Goal: Task Accomplishment & Management: Use online tool/utility

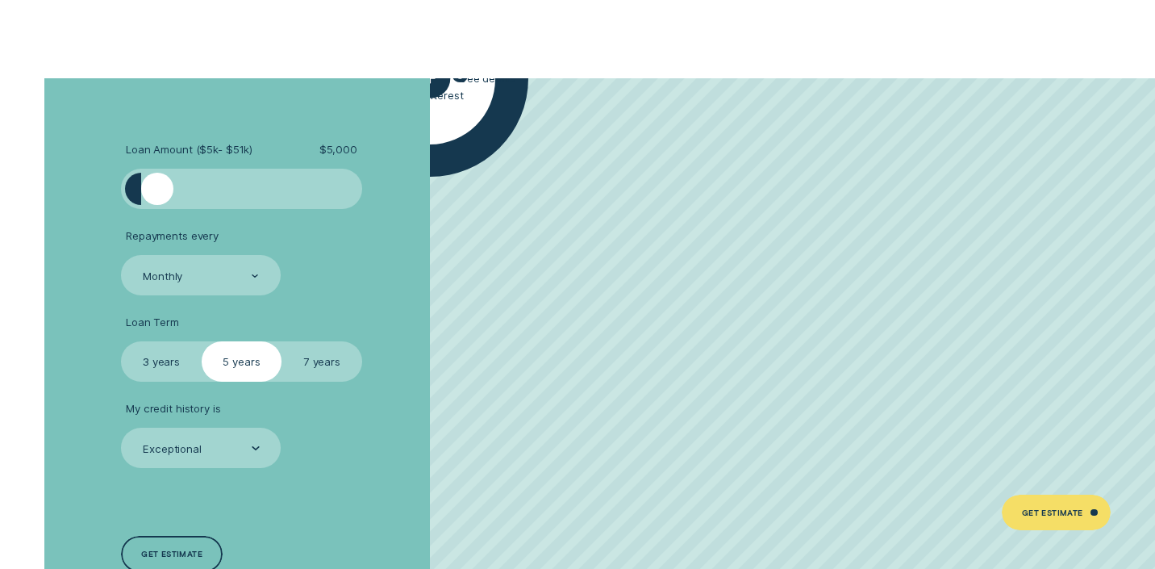
drag, startPoint x: 151, startPoint y: 188, endPoint x: 223, endPoint y: 181, distance: 72.2
click at [223, 181] on div at bounding box center [241, 189] width 201 height 32
click at [173, 269] on div "Monthly" at bounding box center [163, 276] width 40 height 14
click at [173, 442] on div "Exceptional" at bounding box center [172, 448] width 59 height 14
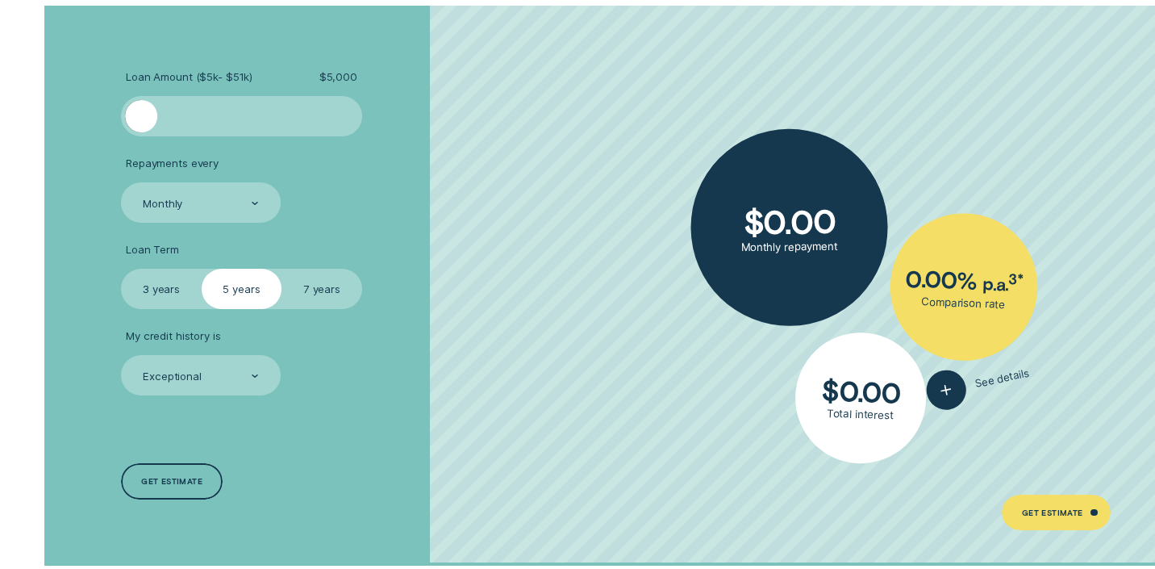
scroll to position [2790, 0]
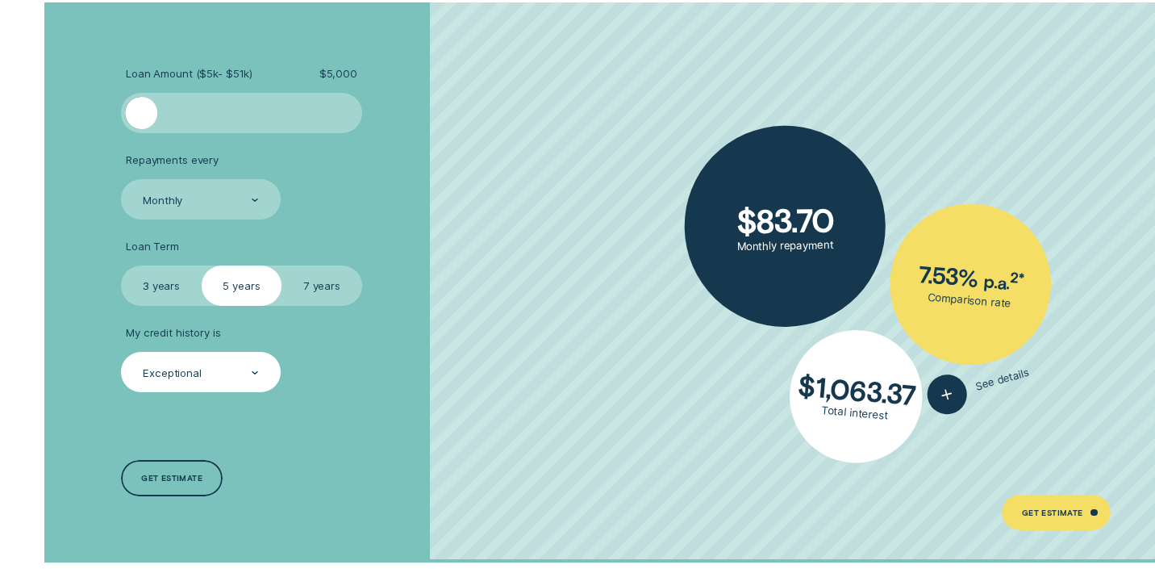
click at [245, 366] on div "Exceptional" at bounding box center [200, 372] width 118 height 15
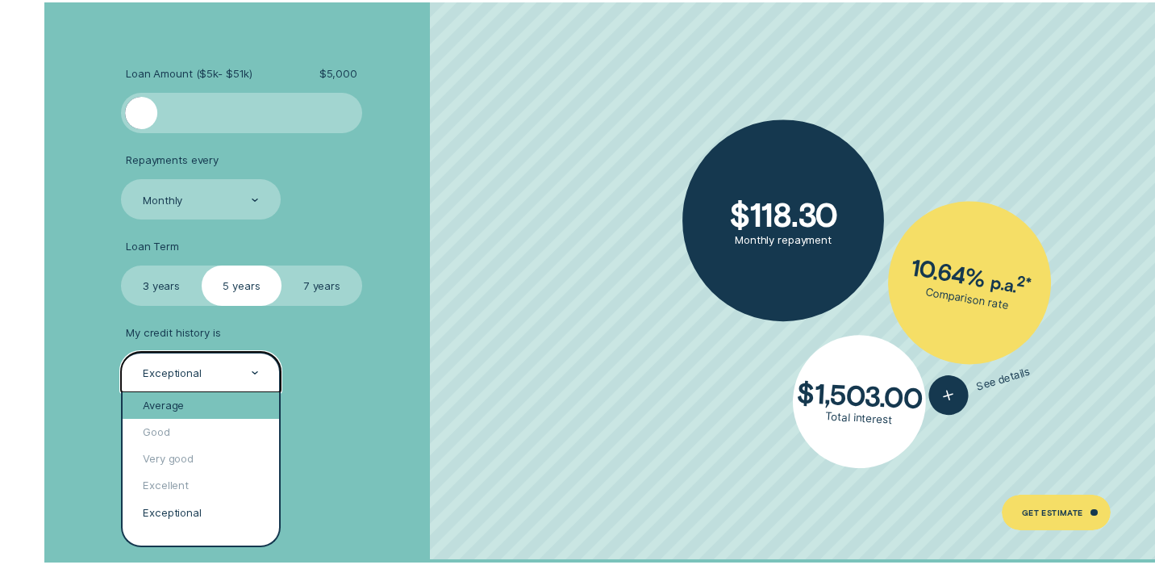
click at [222, 407] on div "Average" at bounding box center [201, 405] width 157 height 27
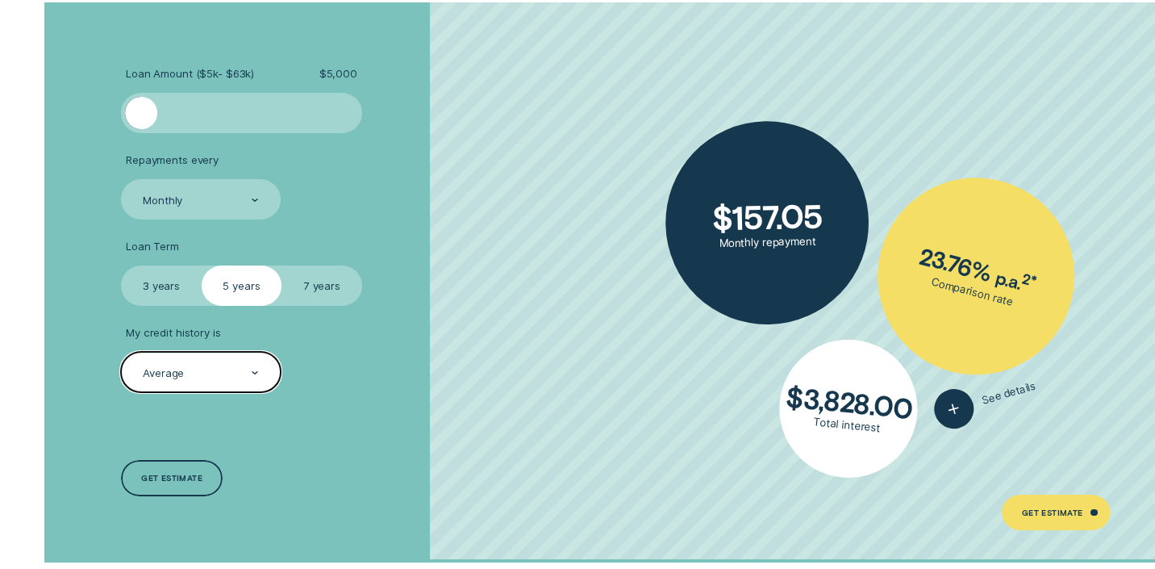
click at [332, 390] on div "Loan Amount ( $5k - $63k ) $ 5,000 Repayments every Monthly Loan Term Select Lo…" at bounding box center [308, 281] width 386 height 559
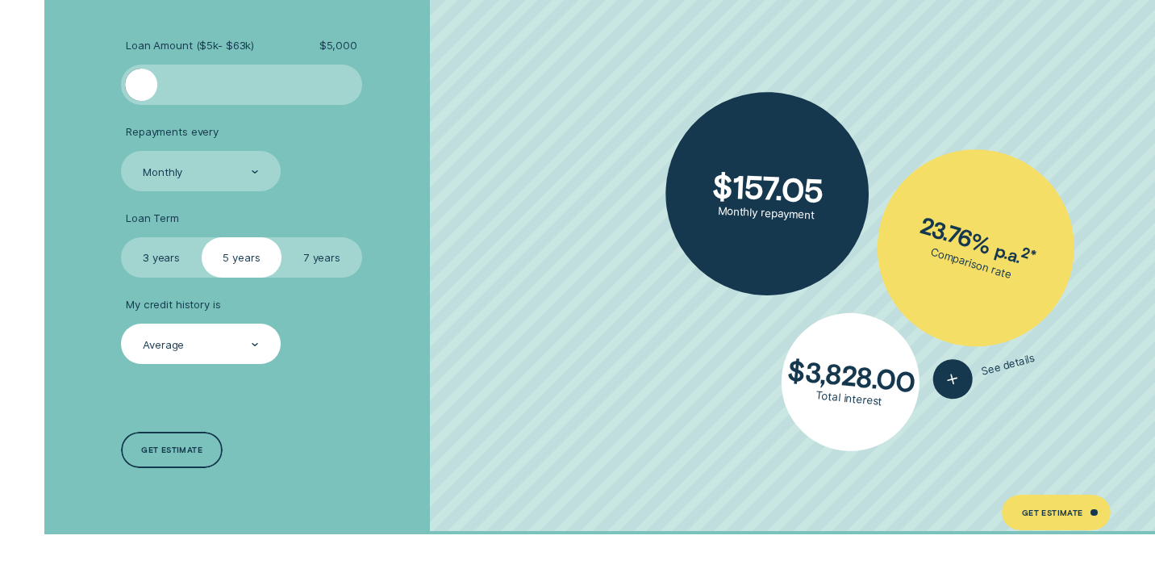
scroll to position [2816, 0]
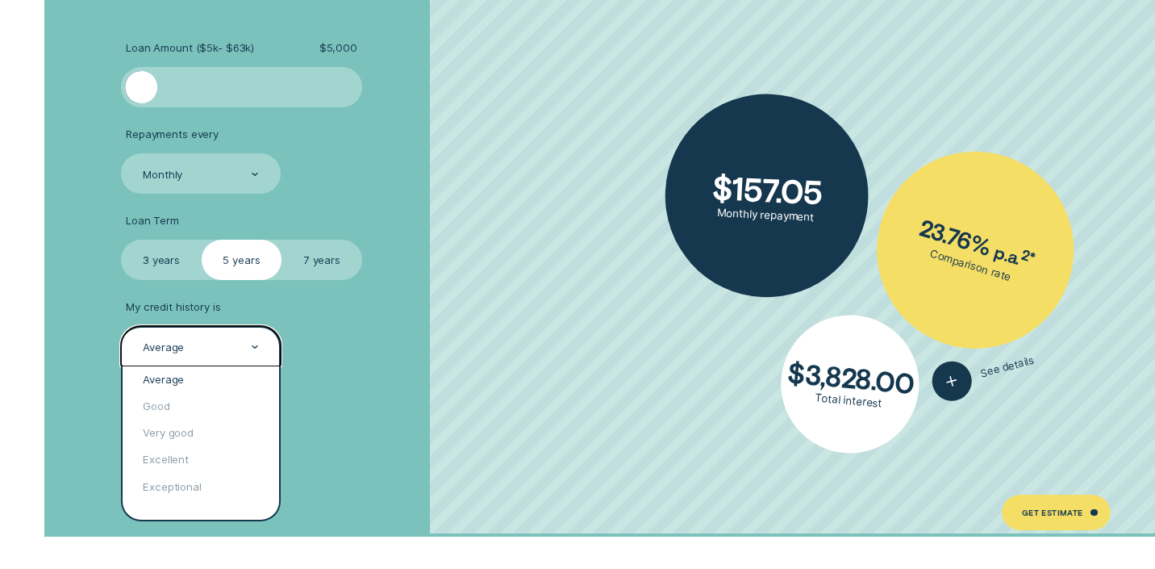
click at [266, 357] on div "Average" at bounding box center [201, 346] width 160 height 40
click at [242, 367] on div "Average" at bounding box center [201, 379] width 157 height 27
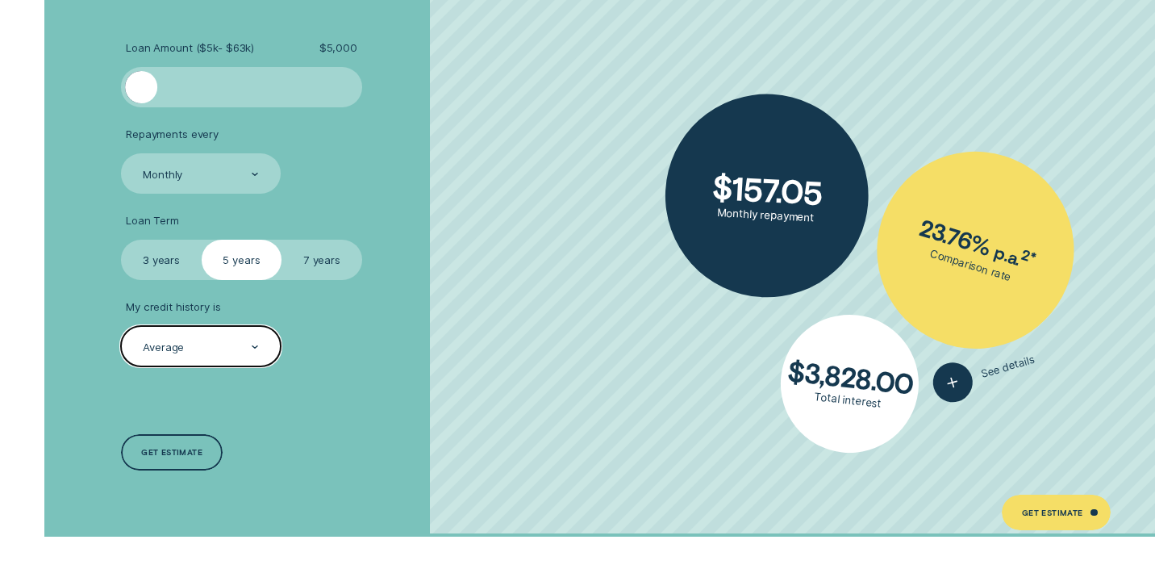
click at [327, 258] on label "7 years" at bounding box center [322, 260] width 80 height 40
click at [282, 240] on input "7 years" at bounding box center [282, 240] width 0 height 0
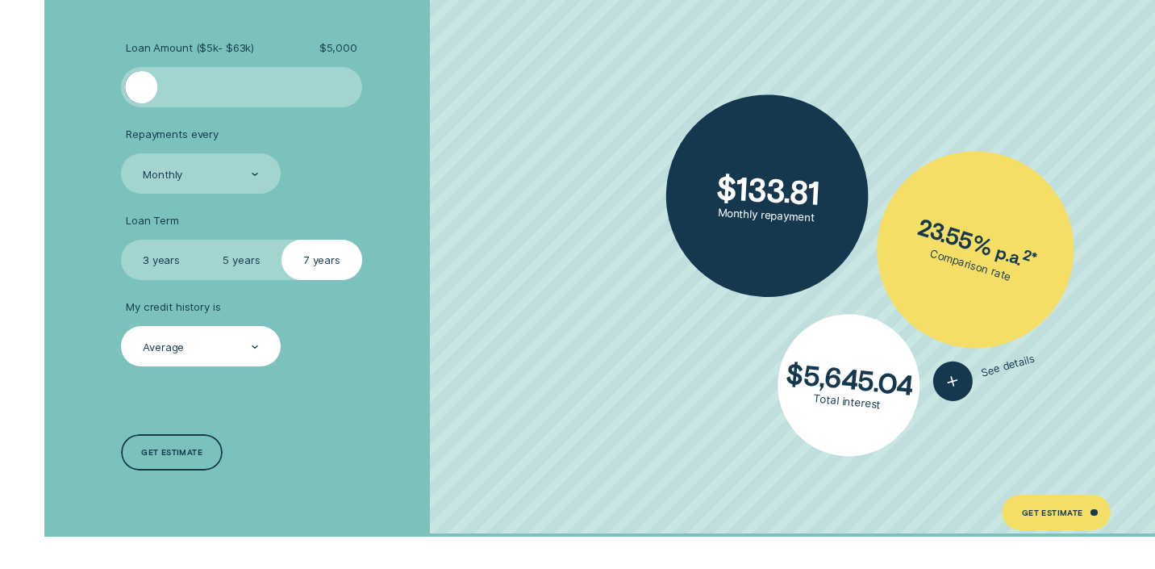
click at [263, 260] on label "5 years" at bounding box center [242, 260] width 80 height 40
click at [202, 240] on input "5 years" at bounding box center [202, 240] width 0 height 0
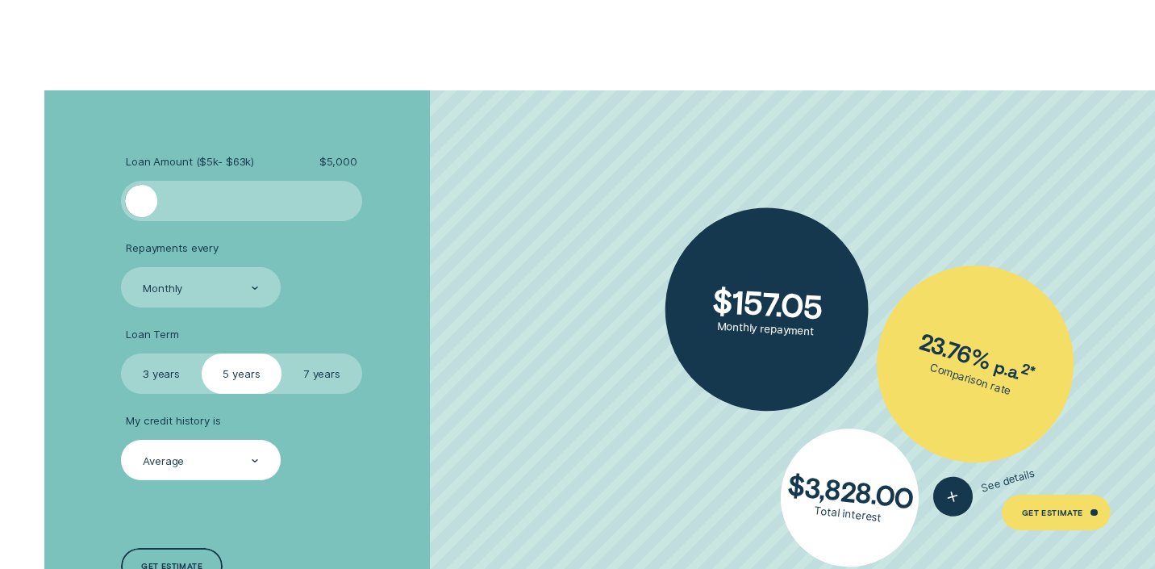
scroll to position [2695, 0]
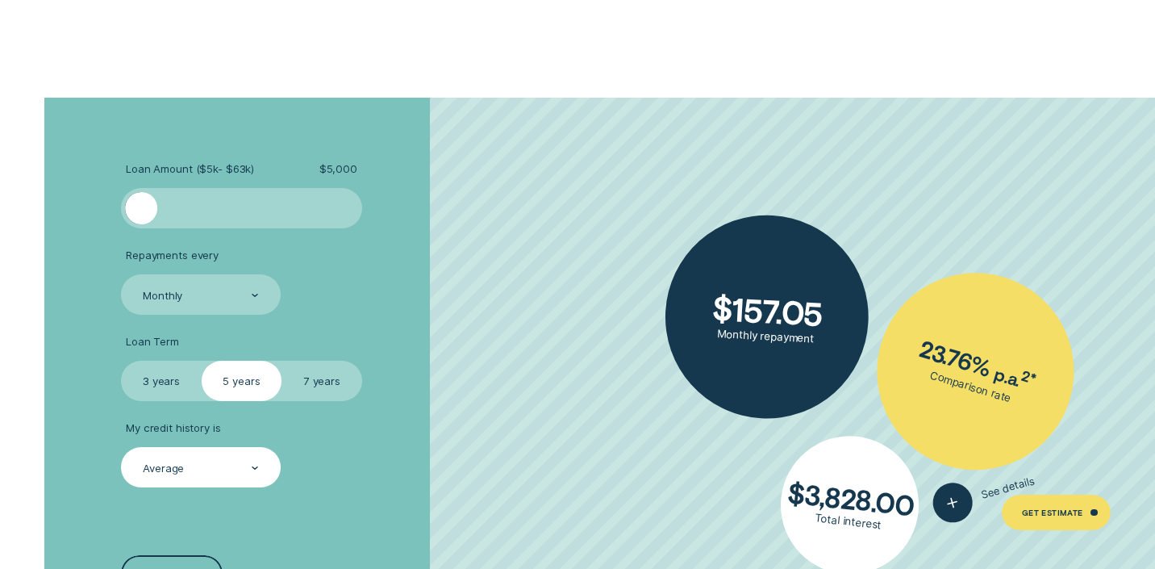
click at [153, 366] on label "3 years" at bounding box center [161, 381] width 80 height 40
click at [121, 361] on input "3 years" at bounding box center [121, 361] width 0 height 0
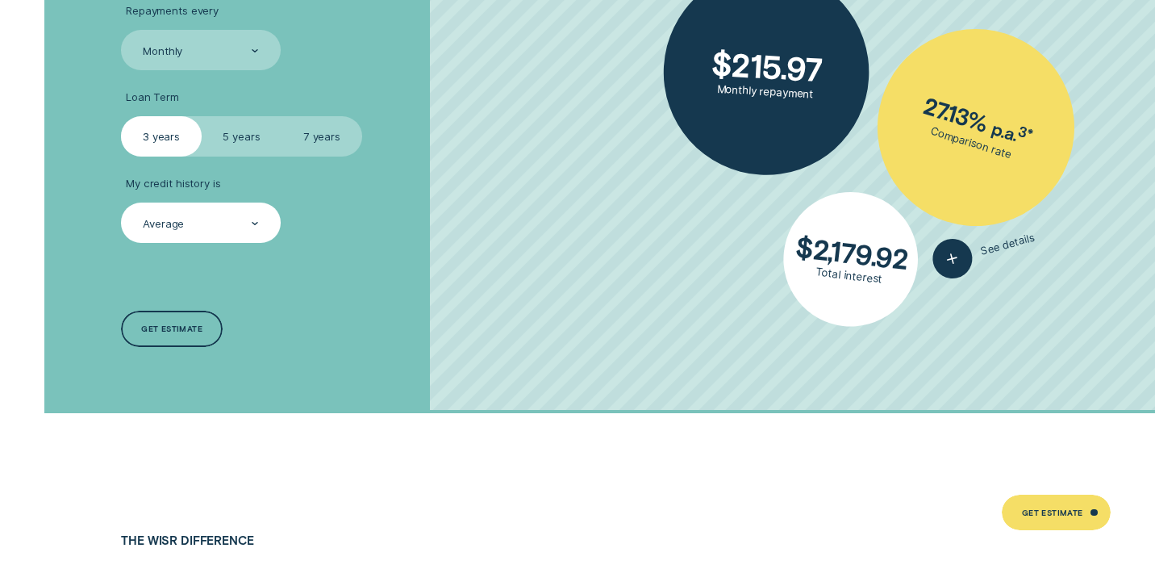
scroll to position [2948, 0]
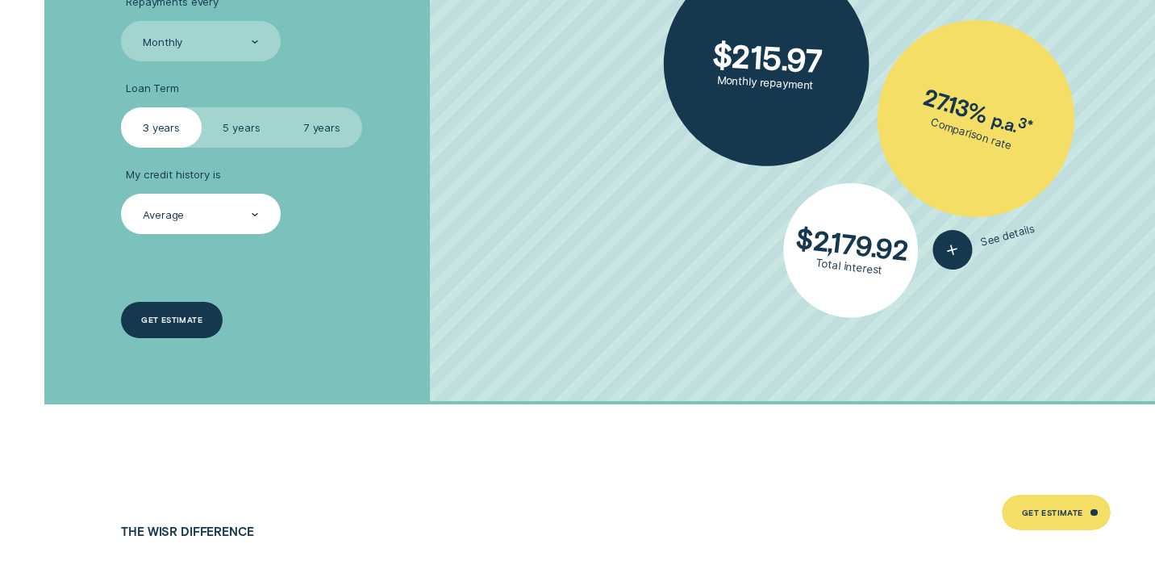
click at [183, 316] on div "Get estimate" at bounding box center [171, 319] width 61 height 7
